Goal: Transaction & Acquisition: Download file/media

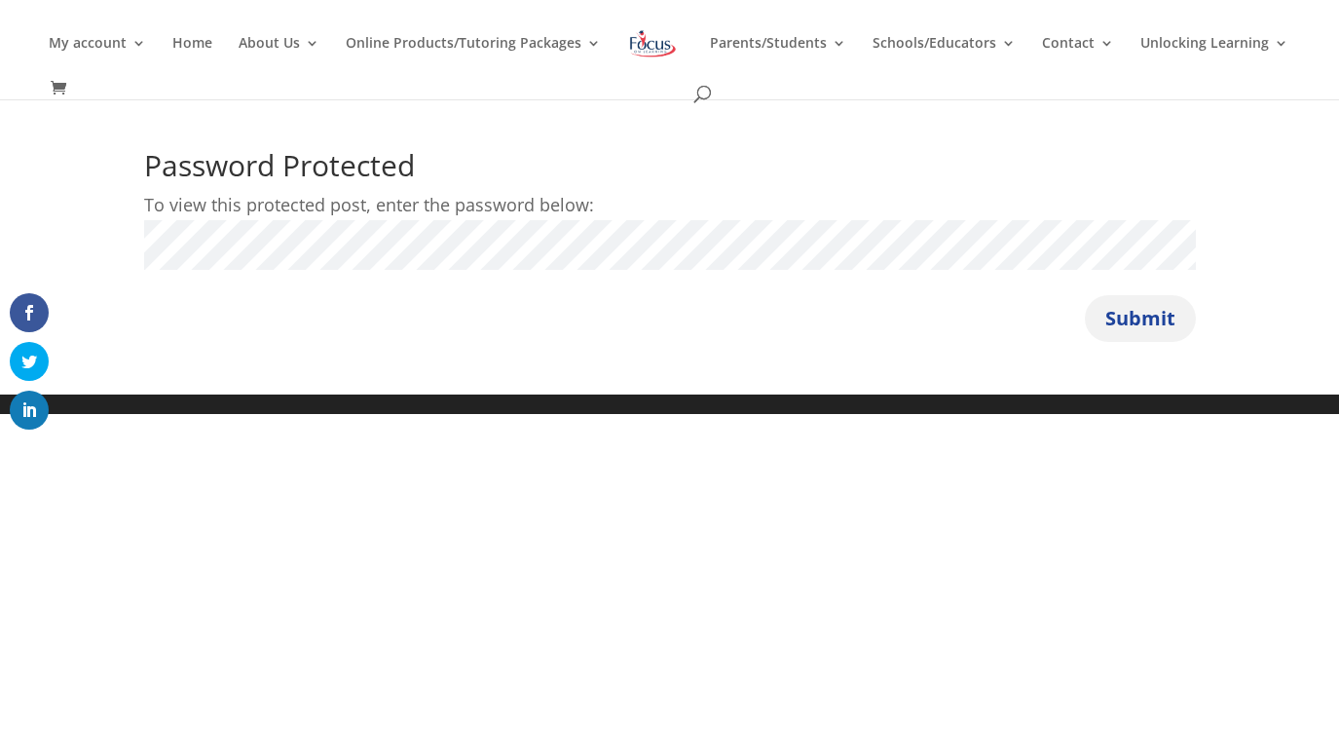
click at [1156, 316] on button "Submit" at bounding box center [1140, 318] width 111 height 47
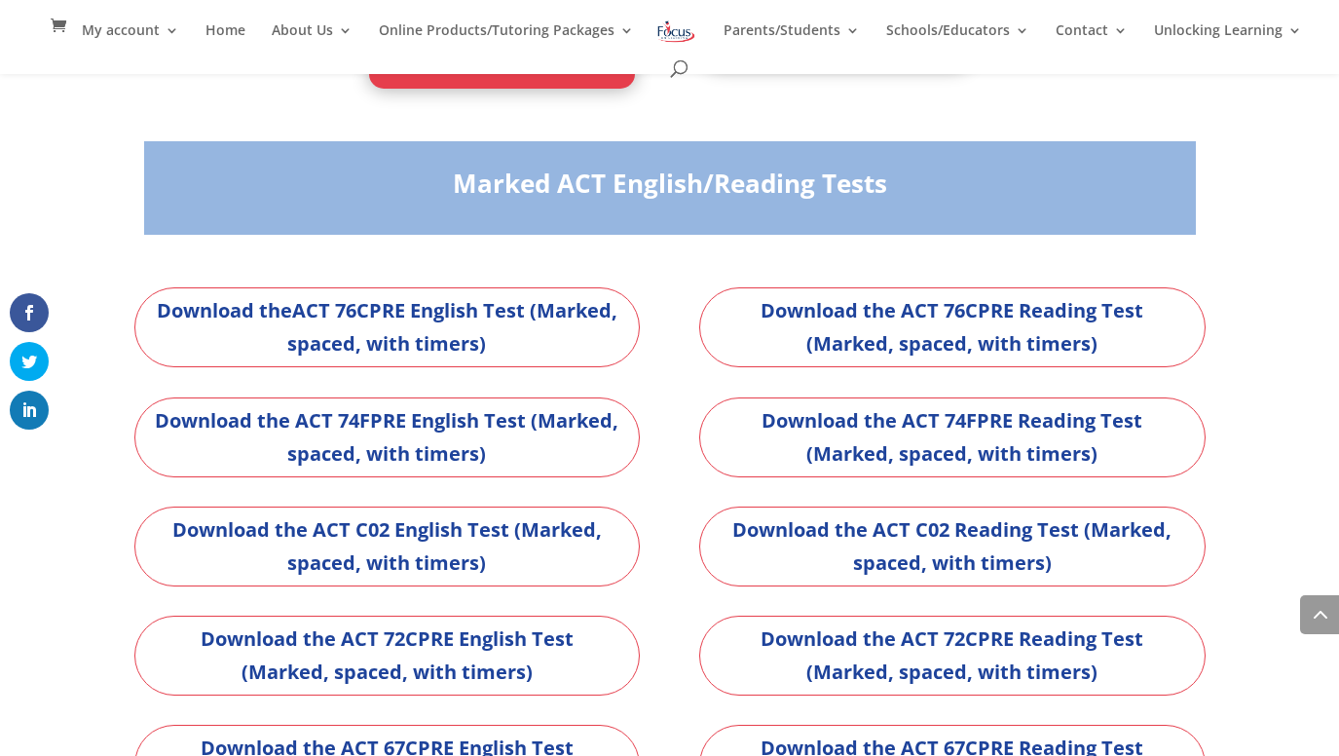
scroll to position [6250, 0]
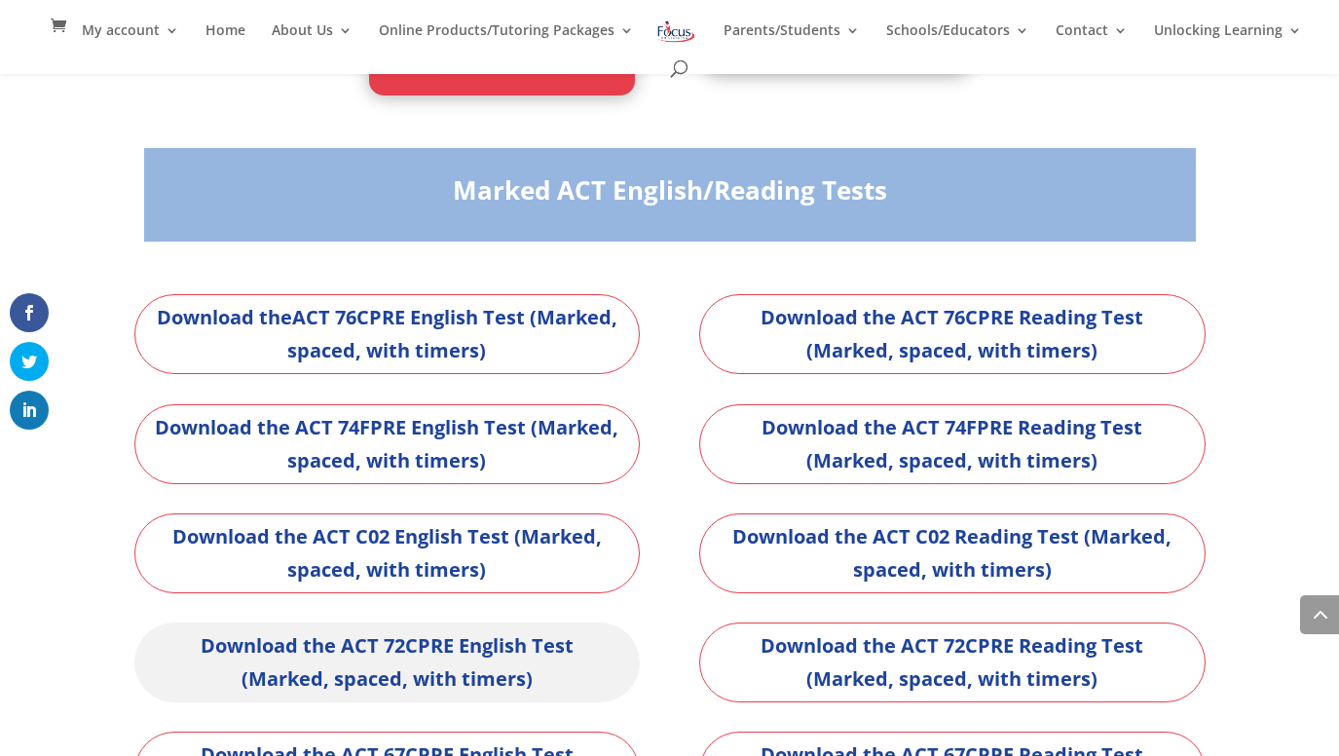
click at [477, 654] on link "Download the ACT 72CPRE English Test (Marked, spaced, with timers)" at bounding box center [387, 662] width 506 height 80
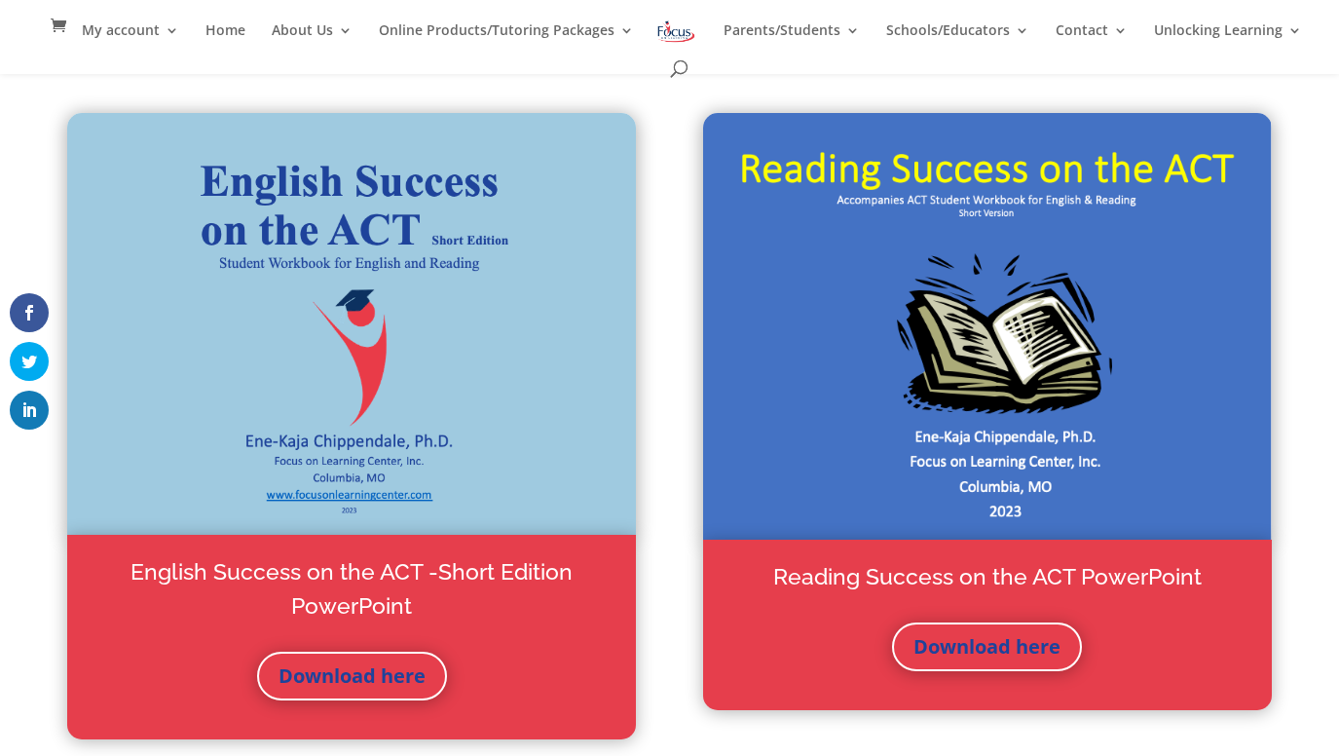
scroll to position [199, 0]
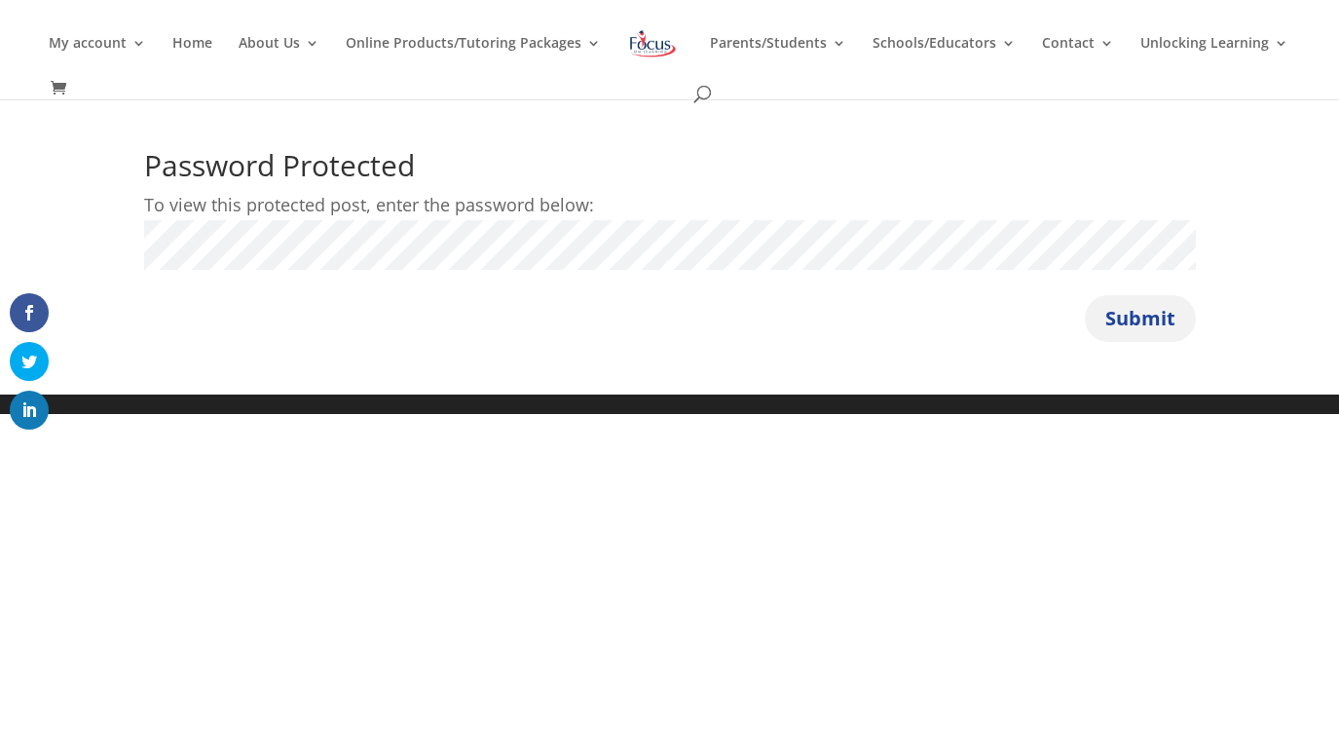
click at [1158, 318] on button "Submit" at bounding box center [1140, 318] width 111 height 47
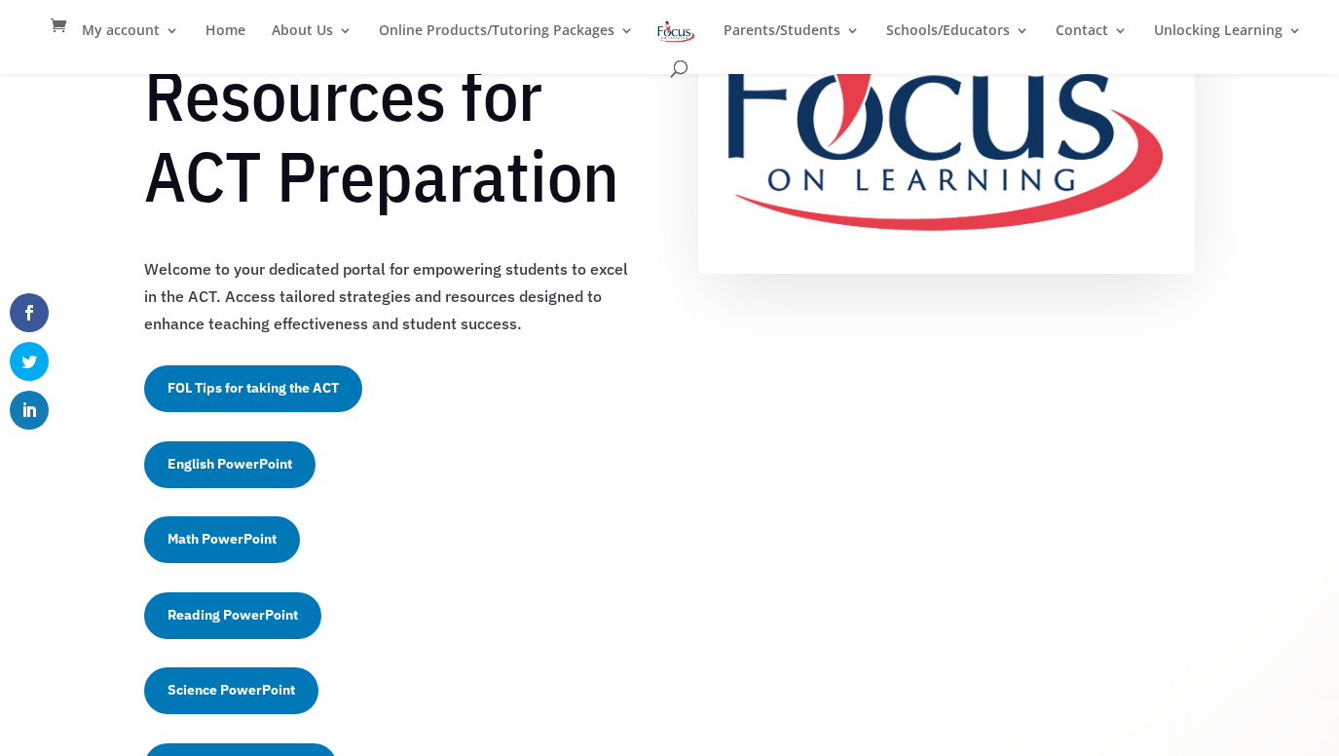
scroll to position [229, 0]
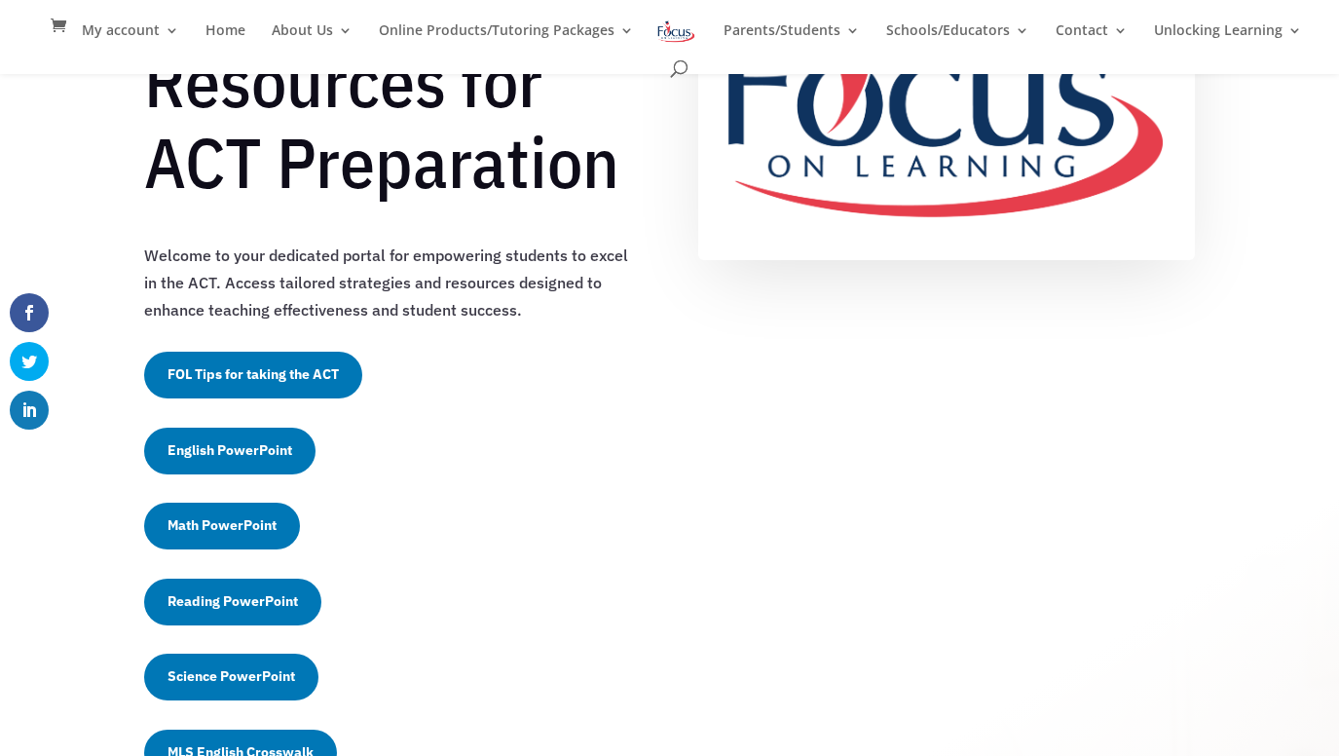
click at [282, 385] on link "FOL Tips for taking the ACT" at bounding box center [253, 374] width 218 height 47
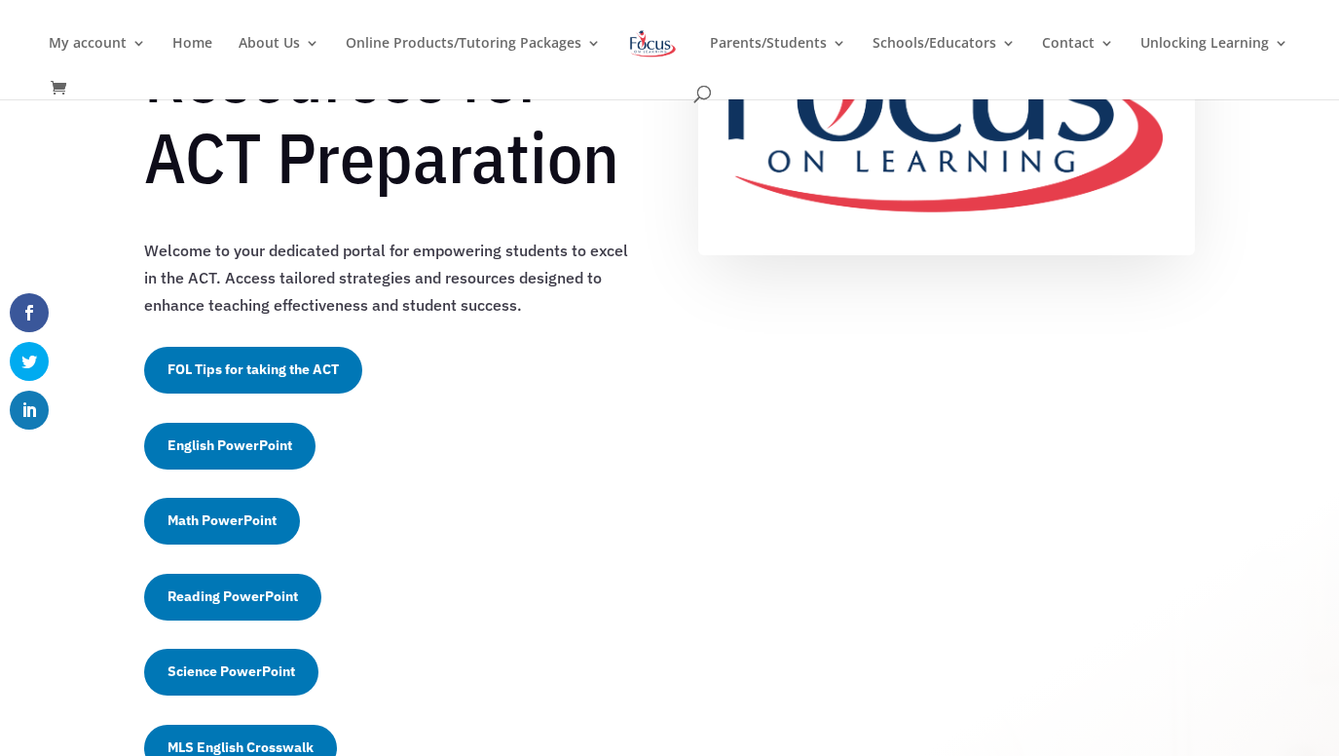
scroll to position [240, 0]
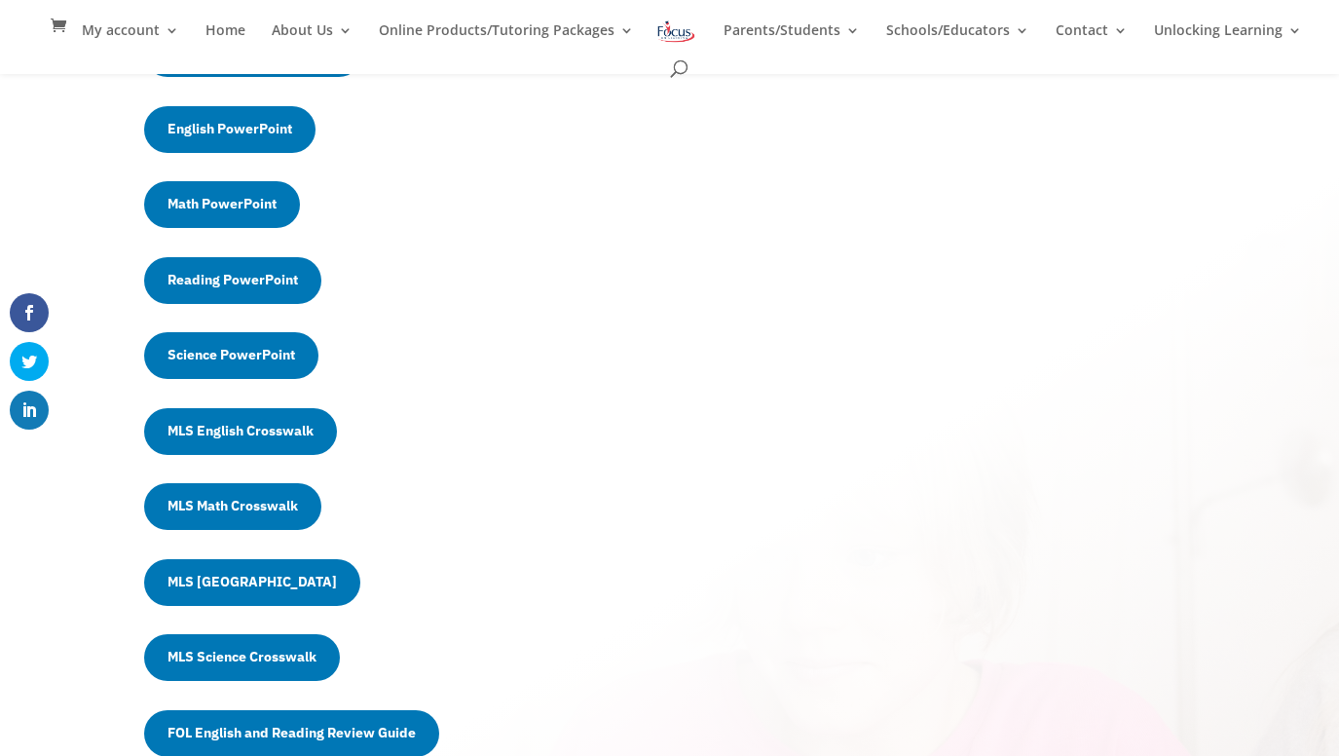
click at [666, 527] on div "Unlock Your Students' Potential Exclusive Resources for ACT Preparation Welcome…" at bounding box center [670, 594] width 1052 height 2038
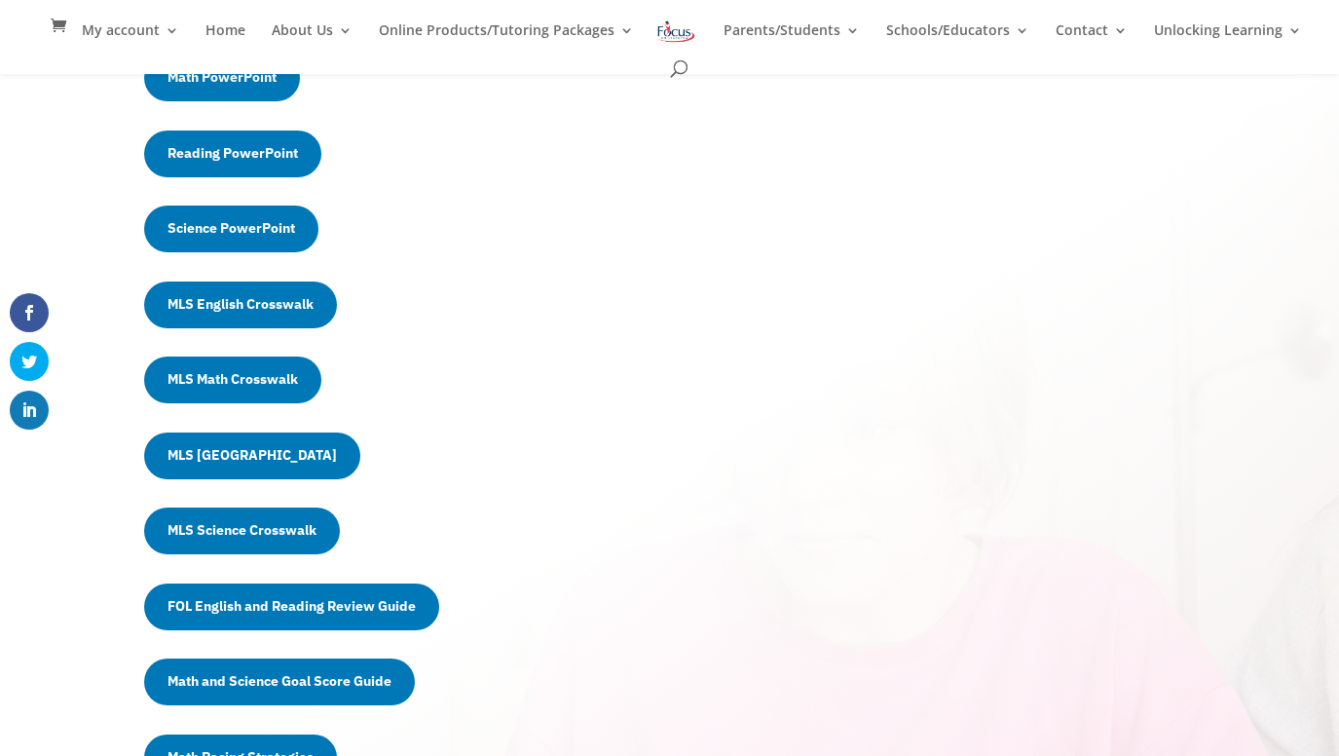
scroll to position [685, 0]
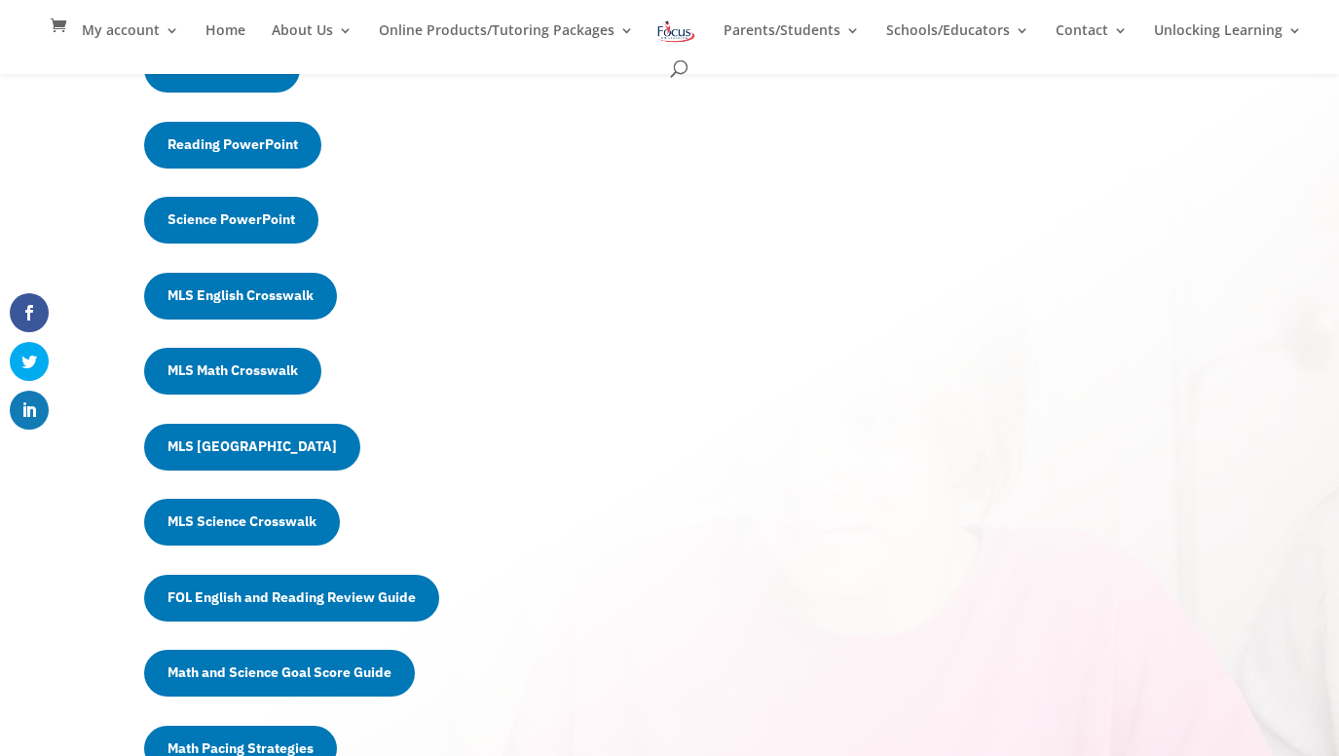
click at [308, 291] on link "MLS English Crosswalk" at bounding box center [240, 296] width 193 height 47
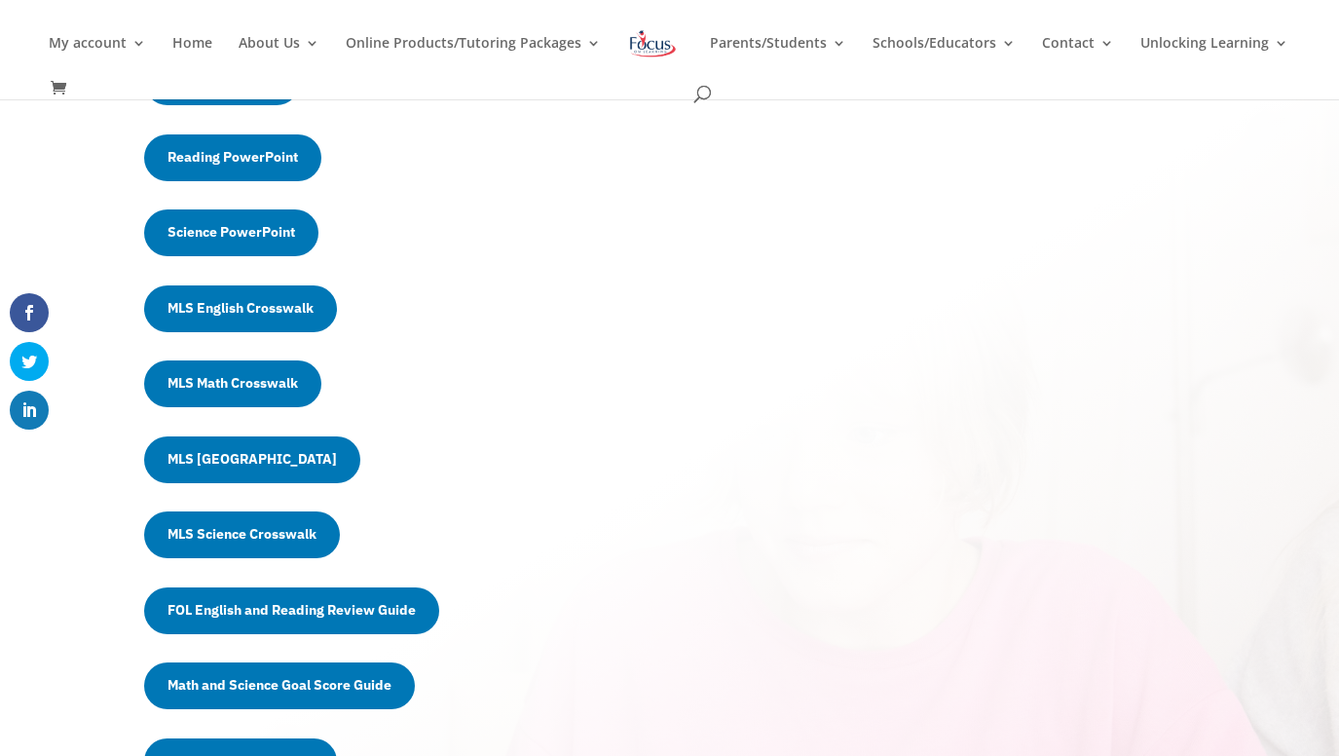
scroll to position [678, 0]
